Goal: Entertainment & Leisure: Consume media (video, audio)

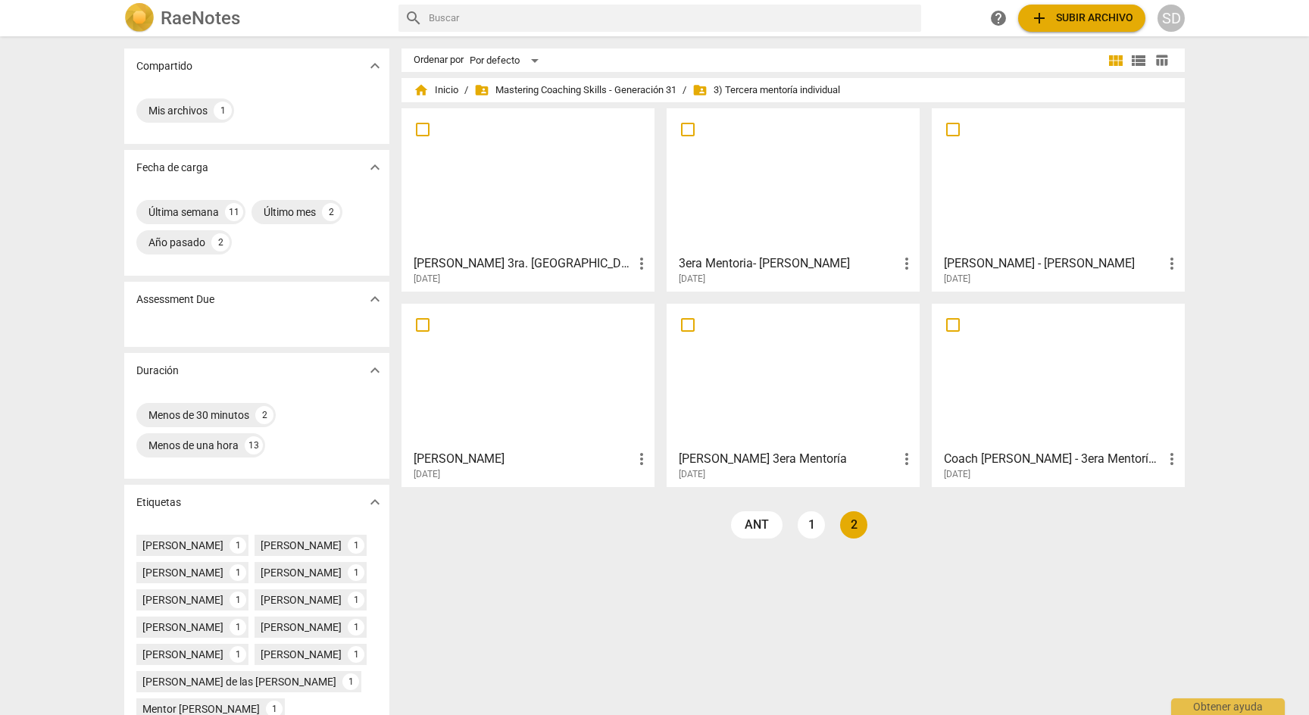
click at [857, 526] on link "2" at bounding box center [853, 524] width 27 height 27
click at [813, 528] on link "1" at bounding box center [811, 524] width 27 height 27
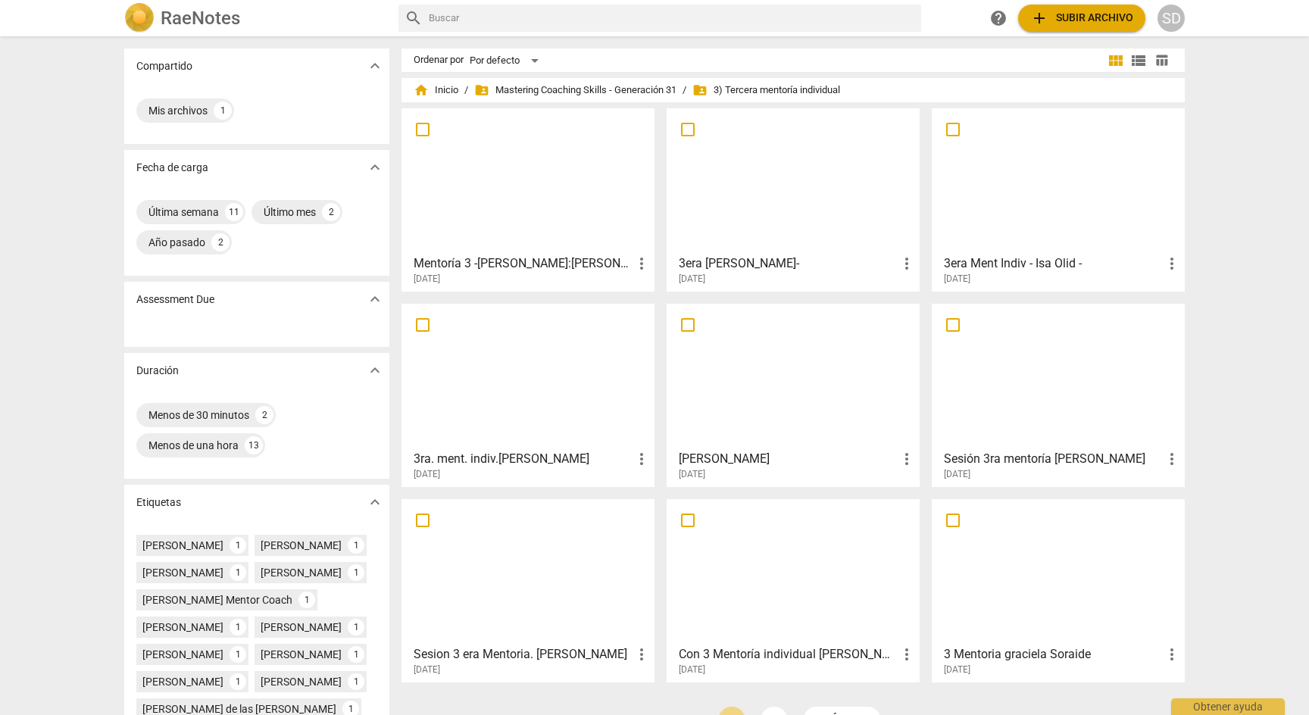
click at [881, 173] on div at bounding box center [793, 181] width 242 height 134
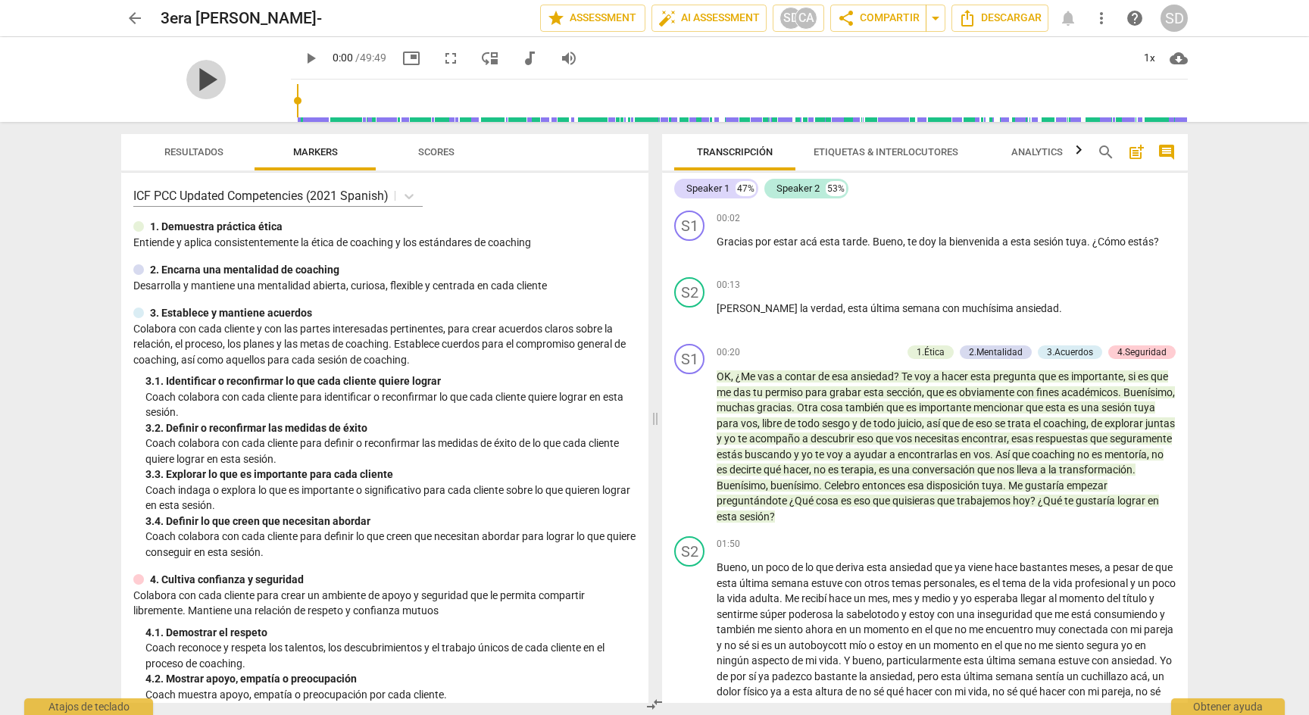
click at [195, 79] on span "play_arrow" at bounding box center [205, 79] width 39 height 39
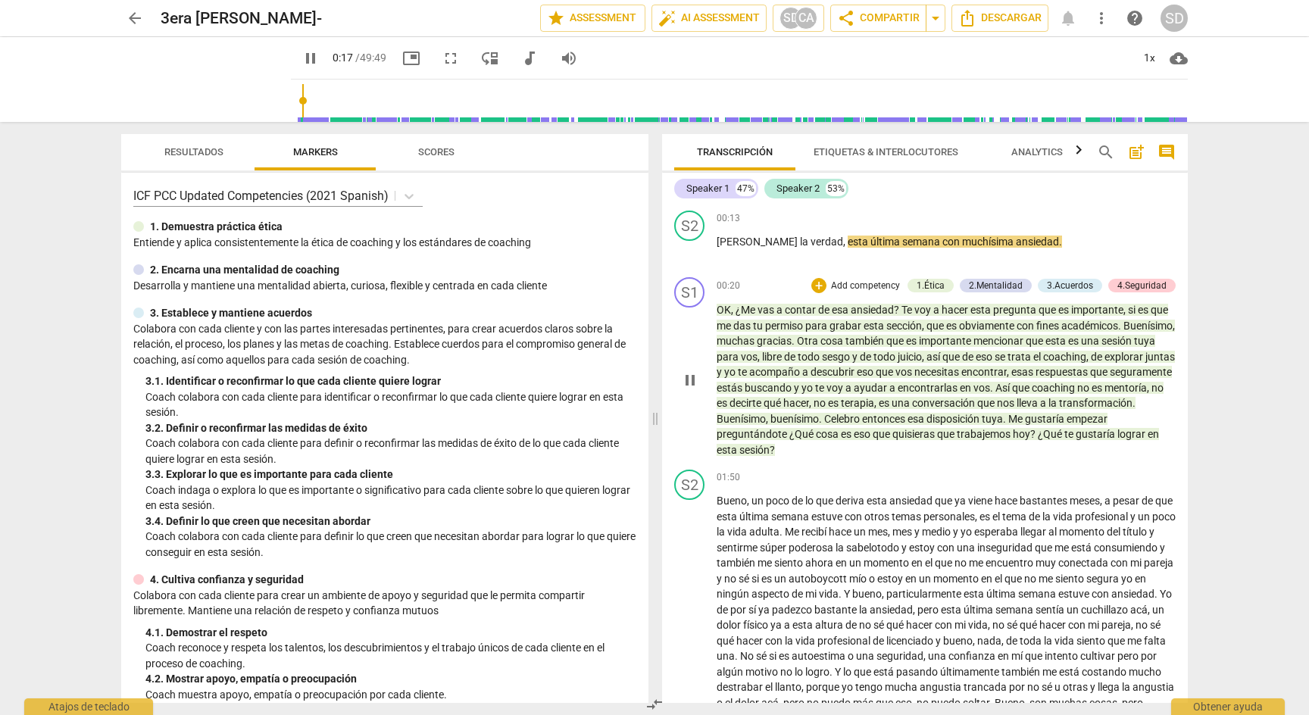
scroll to position [64, 0]
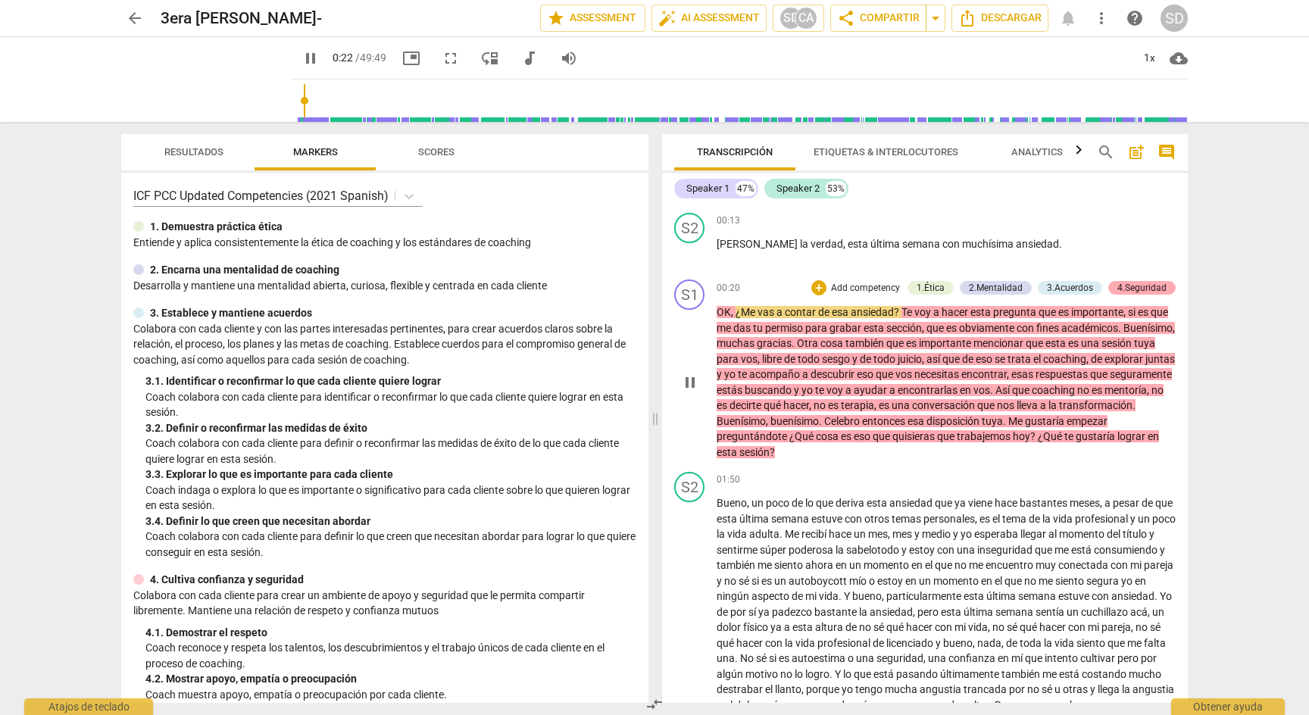
click at [1161, 288] on div "4.Seguridad" at bounding box center [1141, 288] width 49 height 14
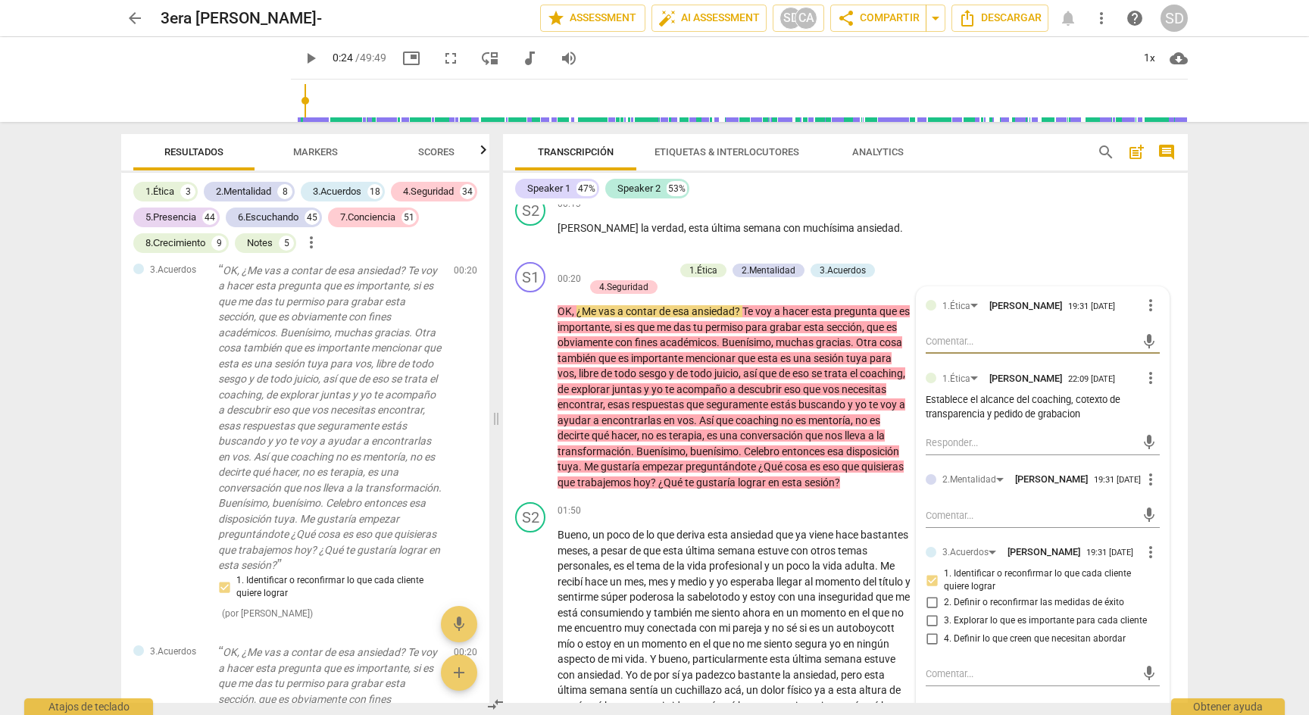
scroll to position [0, 0]
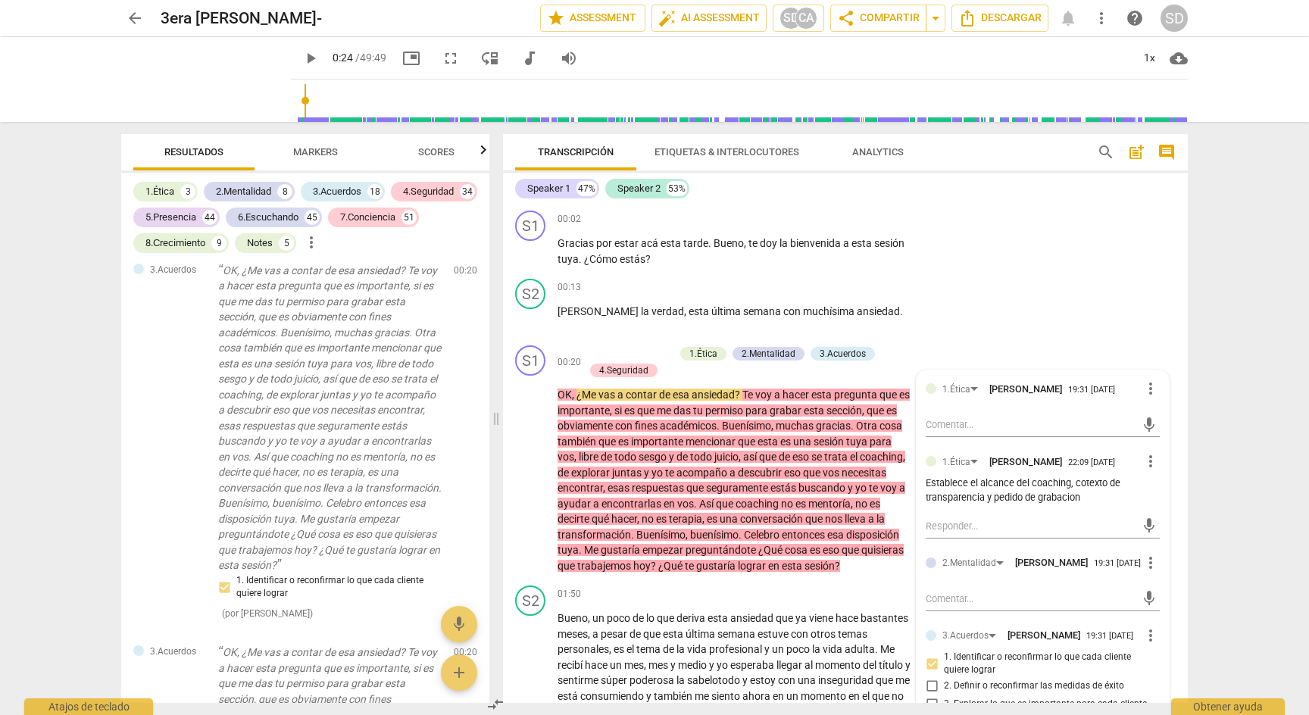
click at [1286, 217] on div "arrow_back 3era Sesión [PERSON_NAME]- edit star Assessment auto_fix_high AI As…" at bounding box center [654, 357] width 1309 height 715
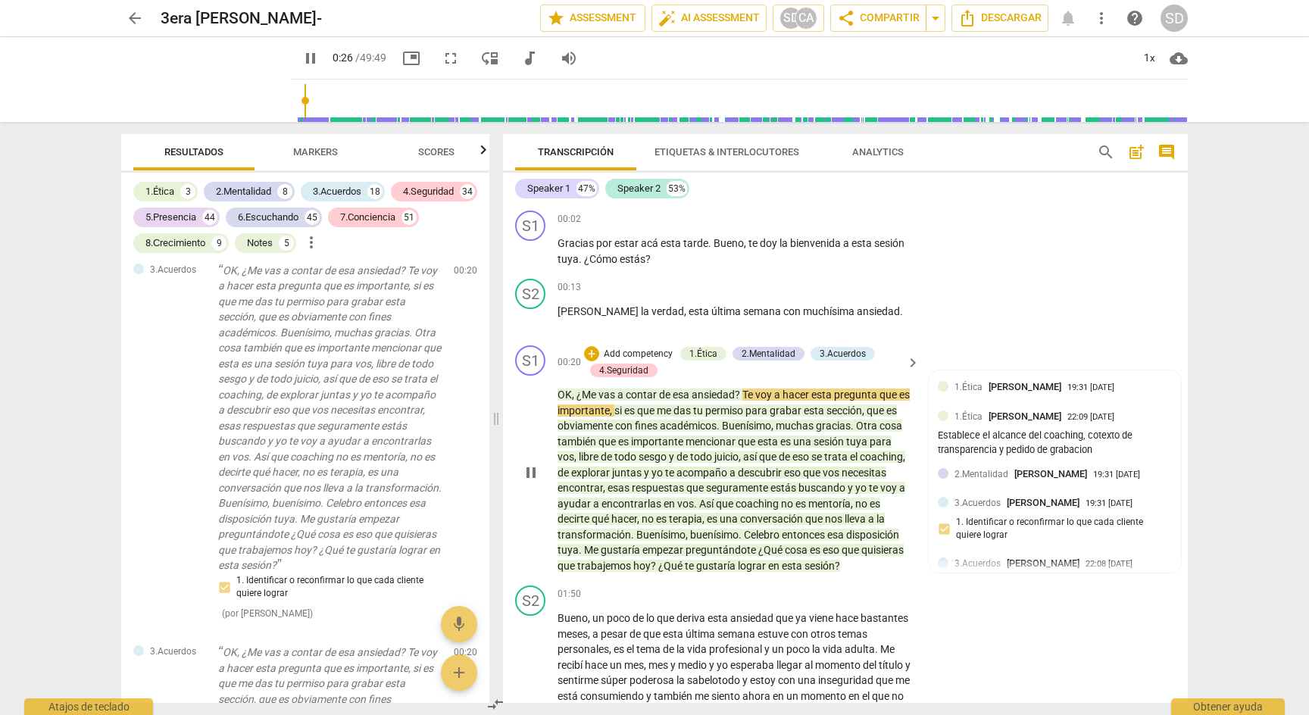
click at [528, 464] on span "pause" at bounding box center [531, 473] width 18 height 18
type input "27"
click at [1268, 76] on div "play_arrow play_arrow 0:27 / 49:49 picture_in_picture fullscreen move_down audi…" at bounding box center [654, 79] width 1285 height 85
click at [1261, 201] on div "arrow_back 3era Sesión [PERSON_NAME]- edit star Assessment auto_fix_high AI As…" at bounding box center [654, 357] width 1309 height 715
